Goal: Task Accomplishment & Management: Use online tool/utility

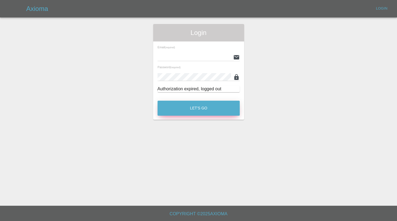
type input "[EMAIL_ADDRESS][DOMAIN_NAME]"
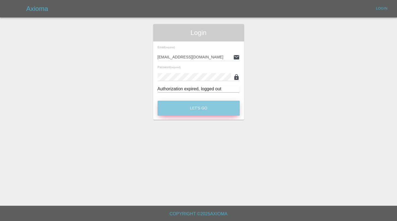
click at [183, 106] on button "Let's Go" at bounding box center [198, 108] width 82 height 15
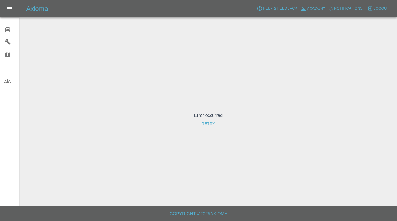
click at [205, 126] on button "Retry" at bounding box center [208, 124] width 18 height 10
click at [205, 124] on button "Retry" at bounding box center [208, 124] width 18 height 10
click at [4, 28] on icon at bounding box center [7, 29] width 7 height 7
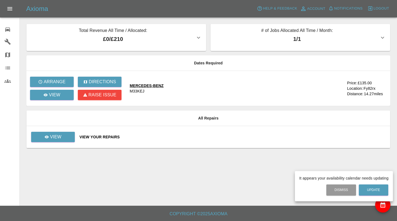
click at [53, 94] on div at bounding box center [198, 110] width 397 height 221
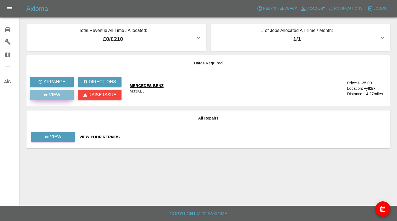
click at [53, 94] on p "View" at bounding box center [54, 95] width 11 height 7
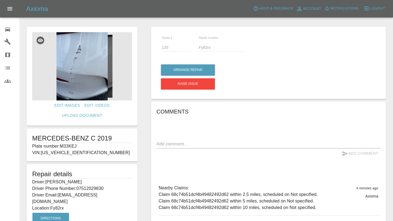
click at [83, 60] on img at bounding box center [82, 66] width 100 height 68
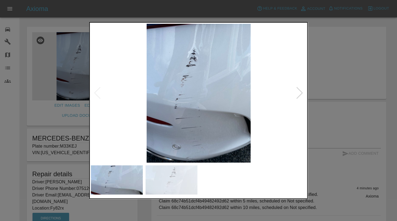
click at [300, 93] on div at bounding box center [299, 93] width 7 height 12
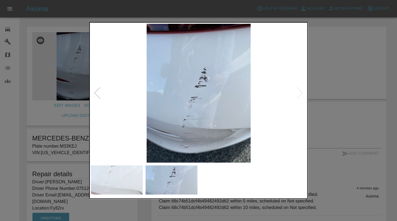
click at [299, 94] on img at bounding box center [198, 93] width 215 height 139
click at [361, 87] on div at bounding box center [198, 110] width 397 height 221
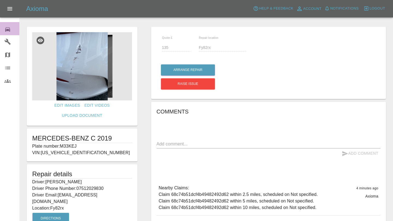
click at [7, 30] on icon at bounding box center [7, 29] width 5 height 4
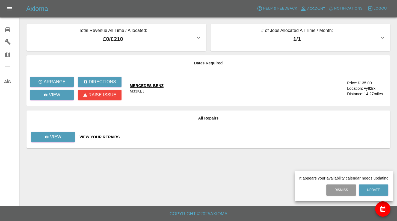
click at [63, 142] on div at bounding box center [198, 110] width 397 height 221
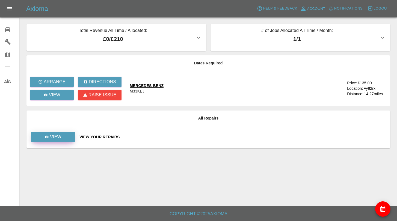
click at [63, 140] on link "View" at bounding box center [53, 137] width 44 height 10
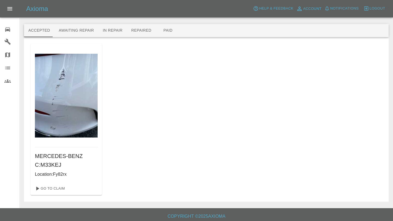
click at [7, 42] on icon at bounding box center [7, 41] width 7 height 7
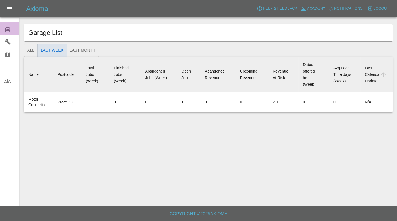
click at [8, 28] on icon at bounding box center [7, 29] width 7 height 7
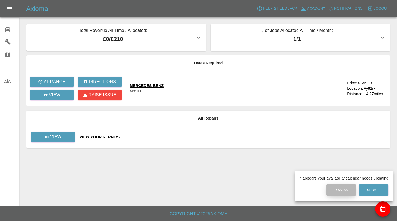
click at [346, 189] on button "Dismiss" at bounding box center [341, 189] width 30 height 11
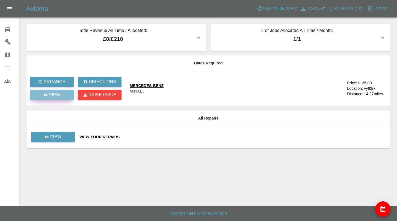
click at [59, 96] on p "View" at bounding box center [54, 95] width 11 height 7
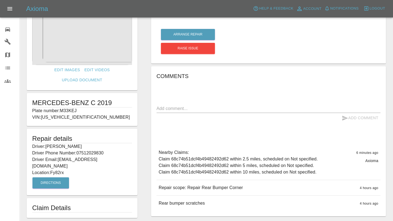
scroll to position [55, 0]
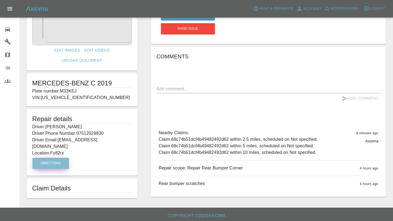
click at [57, 158] on button "Directions" at bounding box center [50, 163] width 37 height 11
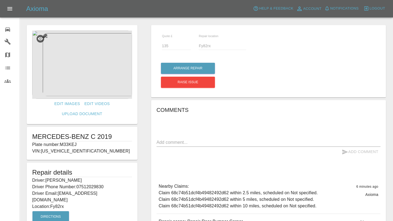
scroll to position [0, 0]
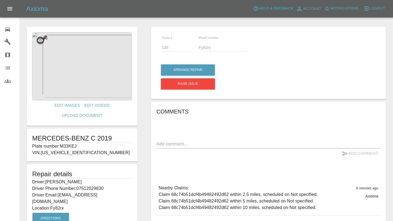
click at [4, 31] on icon at bounding box center [7, 29] width 7 height 7
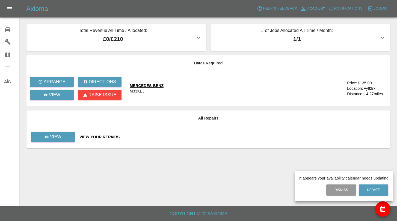
click at [5, 41] on div at bounding box center [198, 110] width 397 height 221
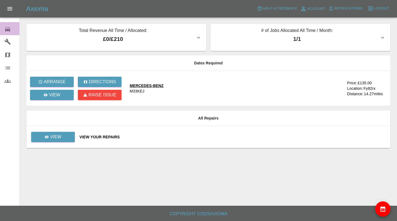
click at [12, 31] on div "0" at bounding box center [11, 29] width 15 height 8
click at [62, 136] on link "View" at bounding box center [53, 137] width 44 height 10
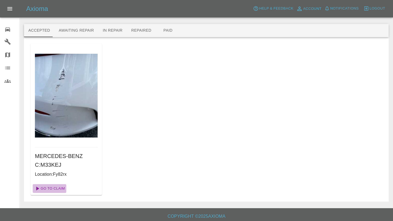
click at [52, 187] on link "Go To Claim" at bounding box center [50, 188] width 34 height 9
